Goal: Task Accomplishment & Management: Complete application form

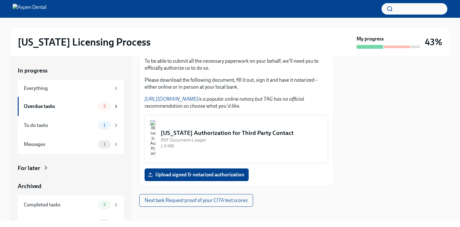
scroll to position [100, 0]
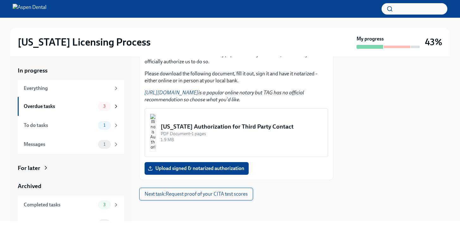
click at [204, 195] on span "Next task : Request proof of your CITA test scores" at bounding box center [196, 194] width 103 height 6
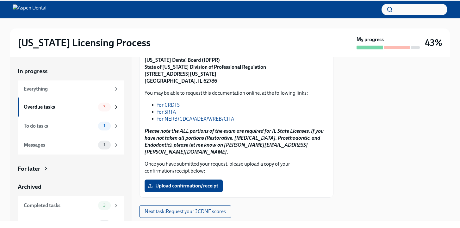
scroll to position [108, 0]
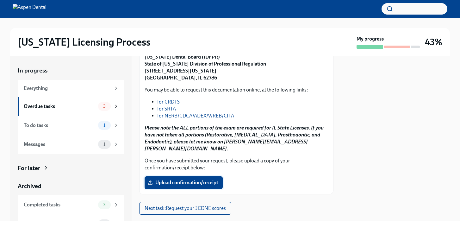
click at [196, 179] on span "Upload confirmation/receipt" at bounding box center [183, 182] width 69 height 6
click at [0, 0] on input "Upload confirmation/receipt" at bounding box center [0, 0] width 0 height 0
click at [199, 179] on span "Score Reports _ CDCA-WREB-CITA.pdf" at bounding box center [194, 182] width 91 height 6
click at [0, 0] on input "Score Reports _ CDCA-WREB-CITA.pdf" at bounding box center [0, 0] width 0 height 0
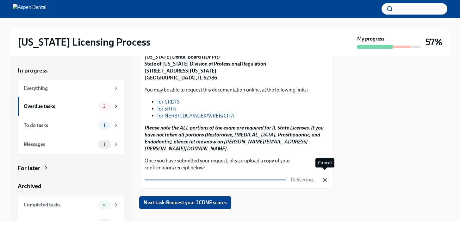
click at [326, 177] on icon "button" at bounding box center [325, 180] width 6 height 6
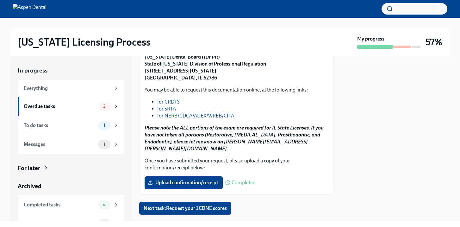
click at [243, 180] on span "Completed" at bounding box center [244, 182] width 24 height 5
click at [210, 179] on span "Upload confirmation/receipt" at bounding box center [183, 182] width 69 height 6
click at [0, 0] on input "Upload confirmation/receipt" at bounding box center [0, 0] width 0 height 0
